Goal: Information Seeking & Learning: Find specific fact

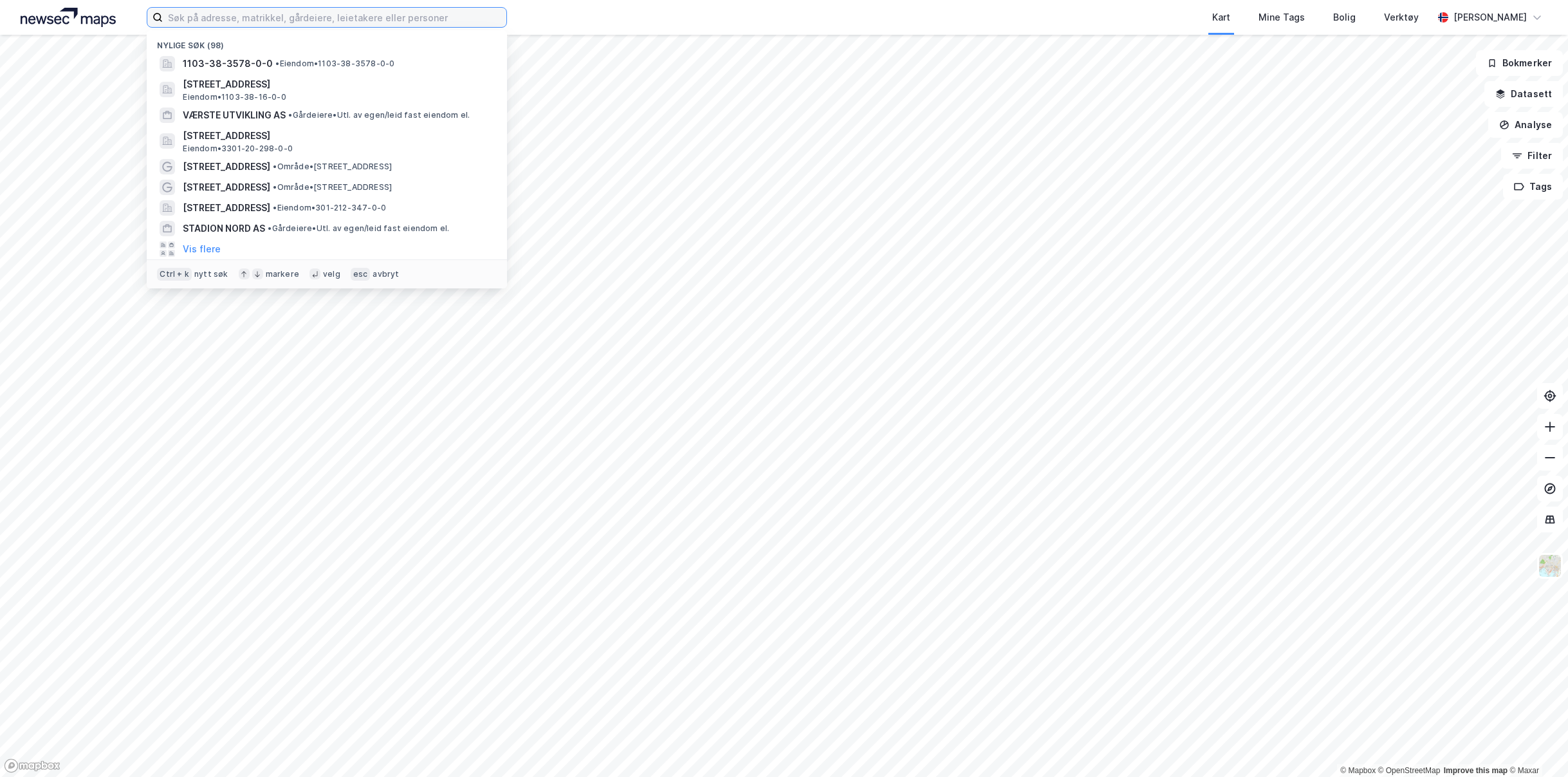
click at [375, 21] on input at bounding box center [335, 18] width 343 height 20
paste input "Anchersens Vei 36"
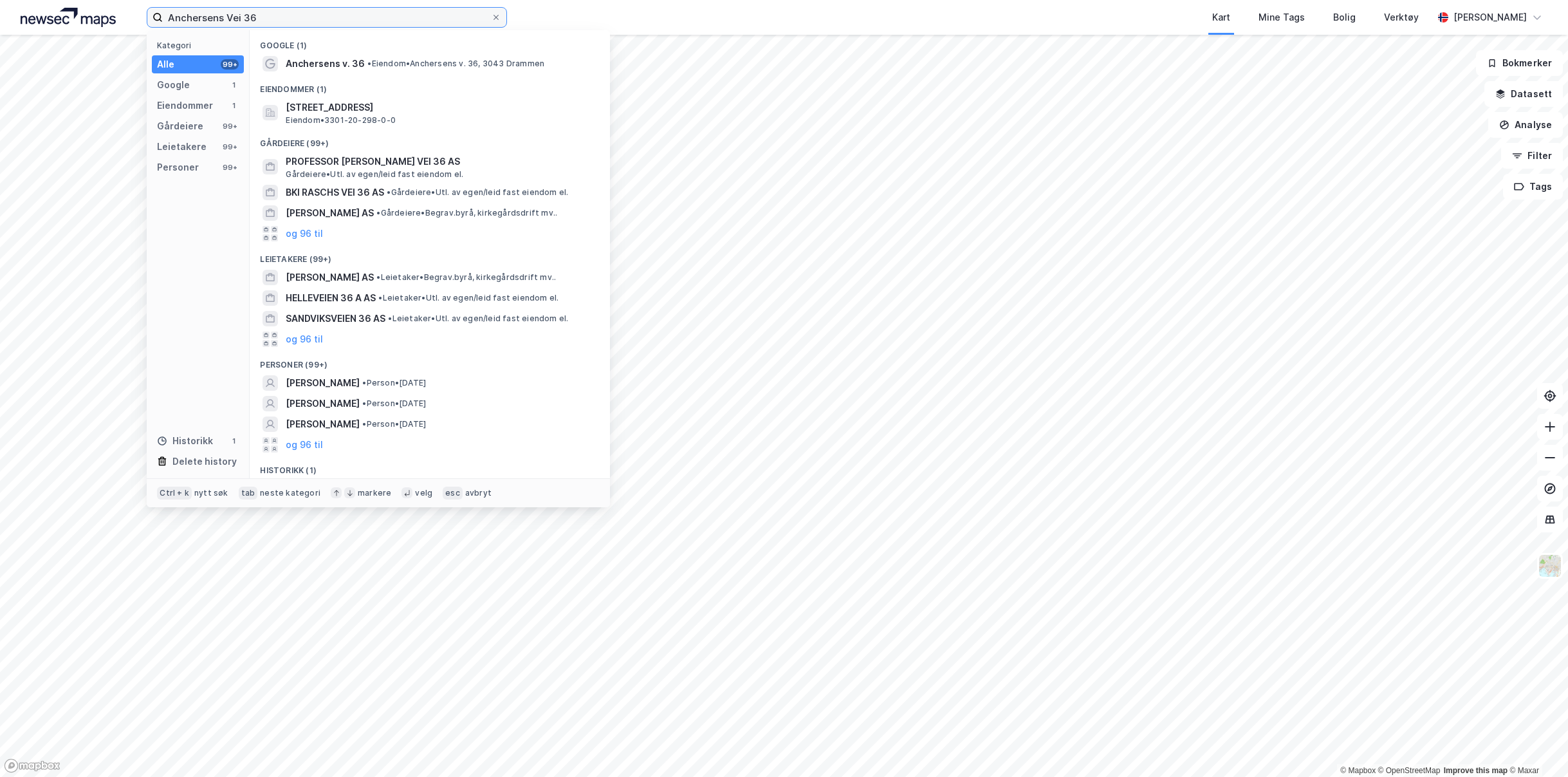
type input "Anchersens Vei 36"
click at [393, 115] on span "Eiendom • 3301-20-298-0-0" at bounding box center [341, 120] width 110 height 11
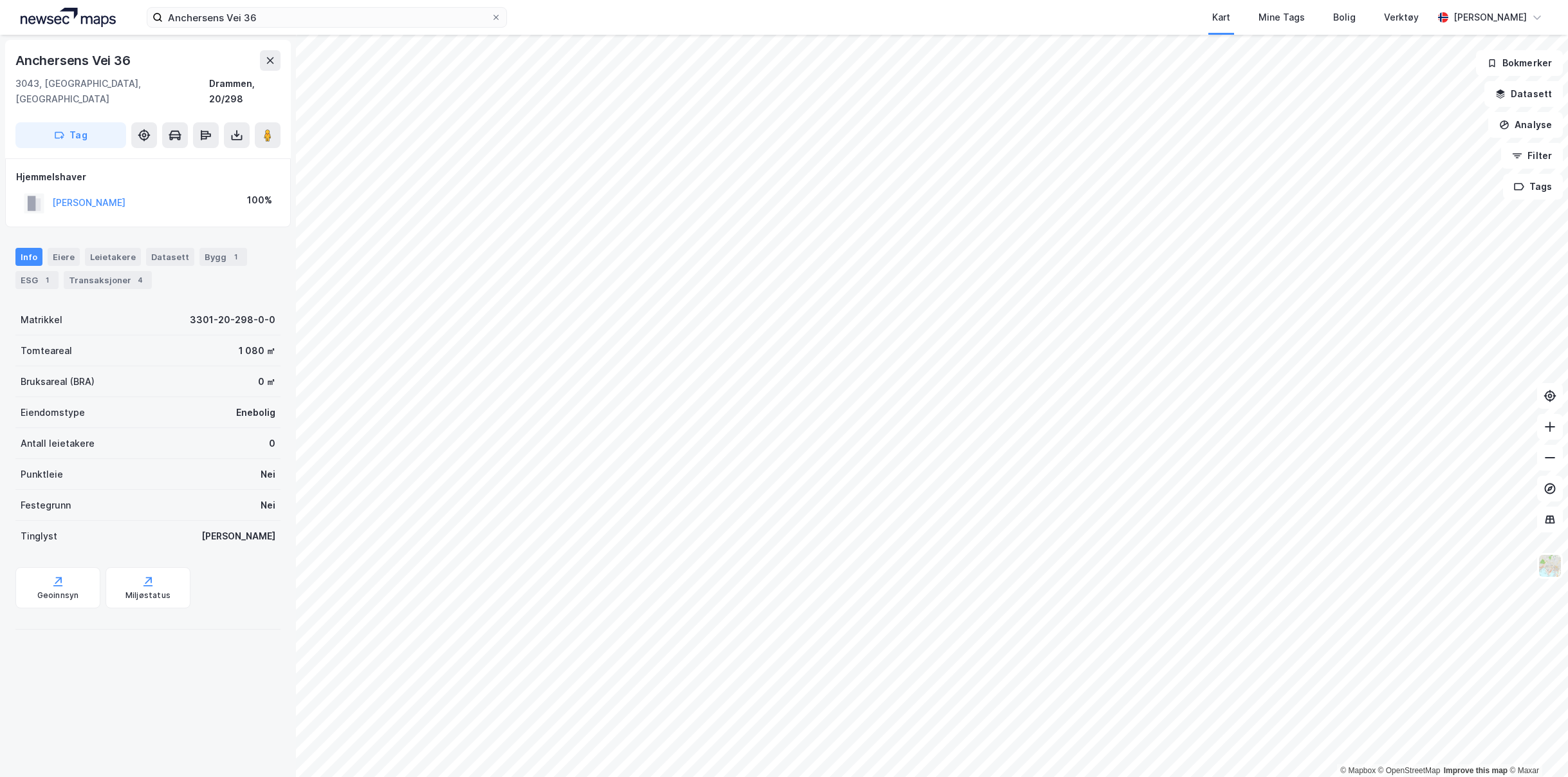
click at [63, 248] on div "Eiere" at bounding box center [63, 257] width 32 height 18
